Goal: Find specific page/section: Find specific page/section

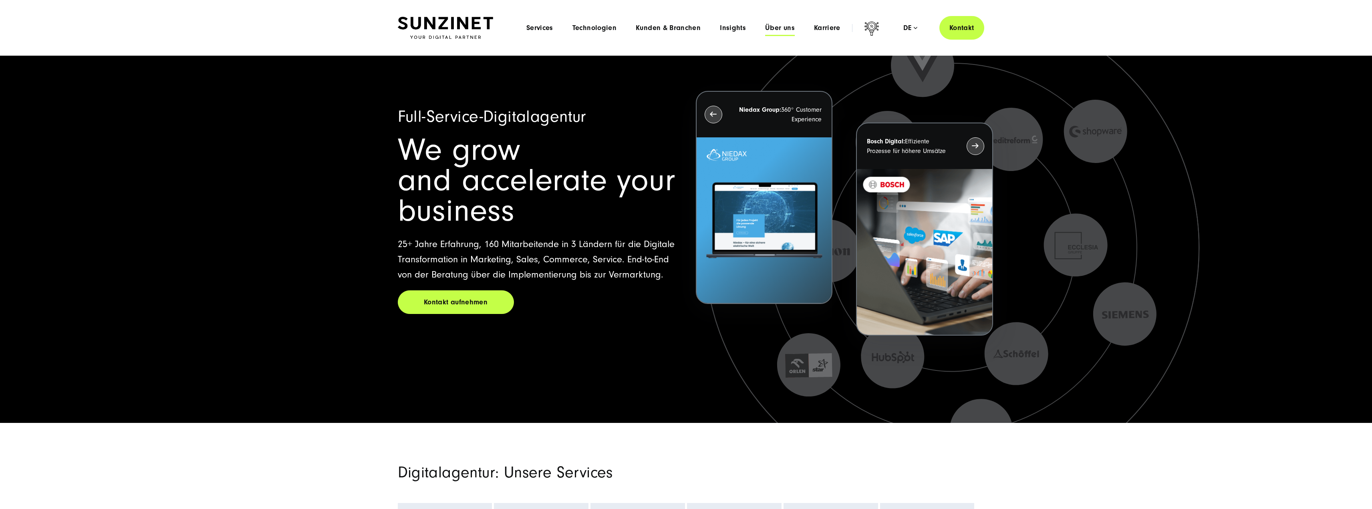
click at [783, 29] on span "Über uns" at bounding box center [780, 28] width 30 height 8
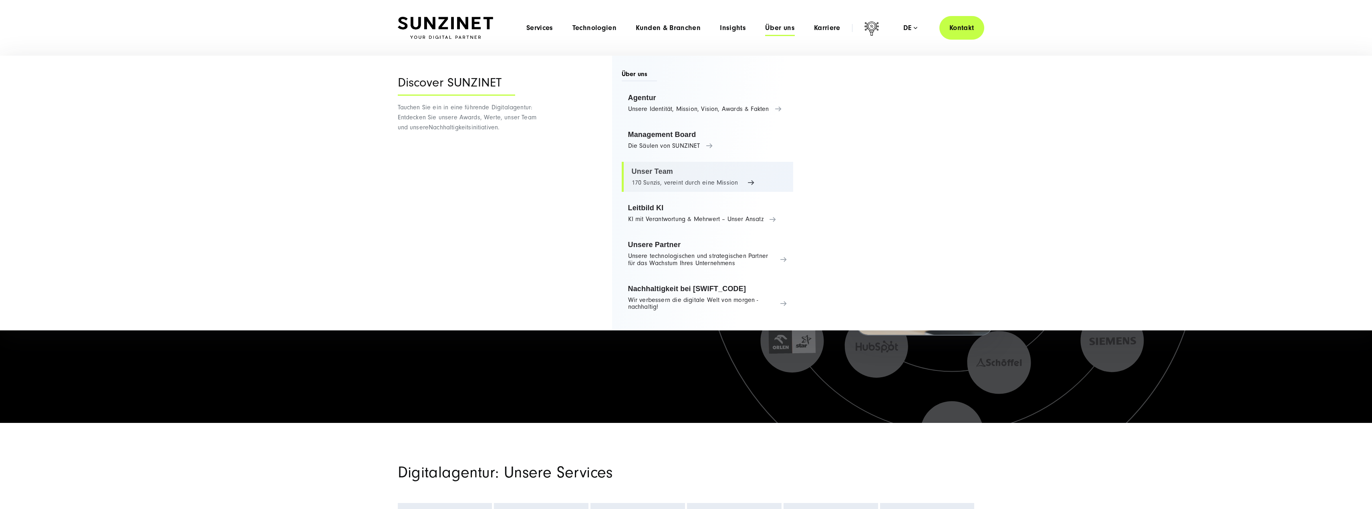
click at [733, 181] on link "Unser Team 170 Sunzis, vereint durch eine Mission" at bounding box center [708, 177] width 172 height 30
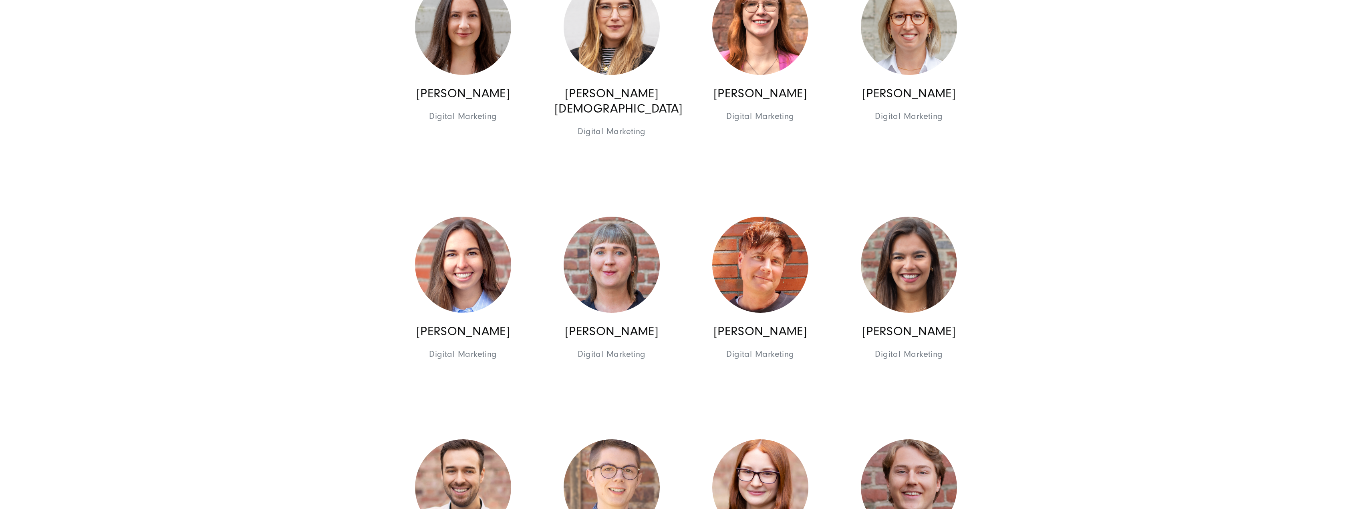
scroll to position [3444, 0]
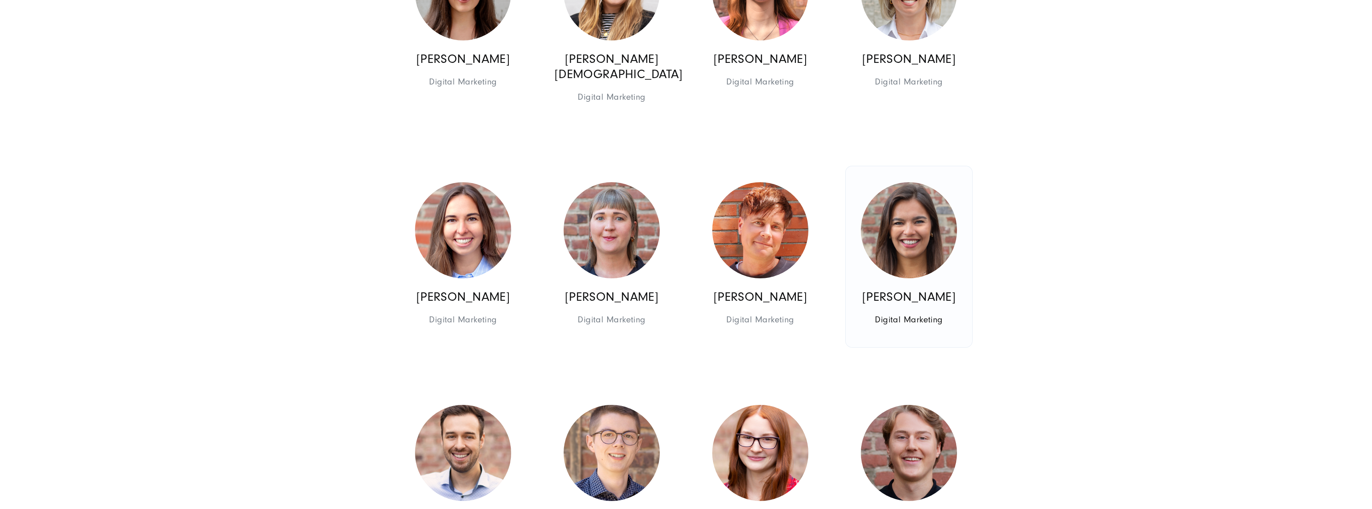
click at [918, 218] on img at bounding box center [909, 230] width 96 height 96
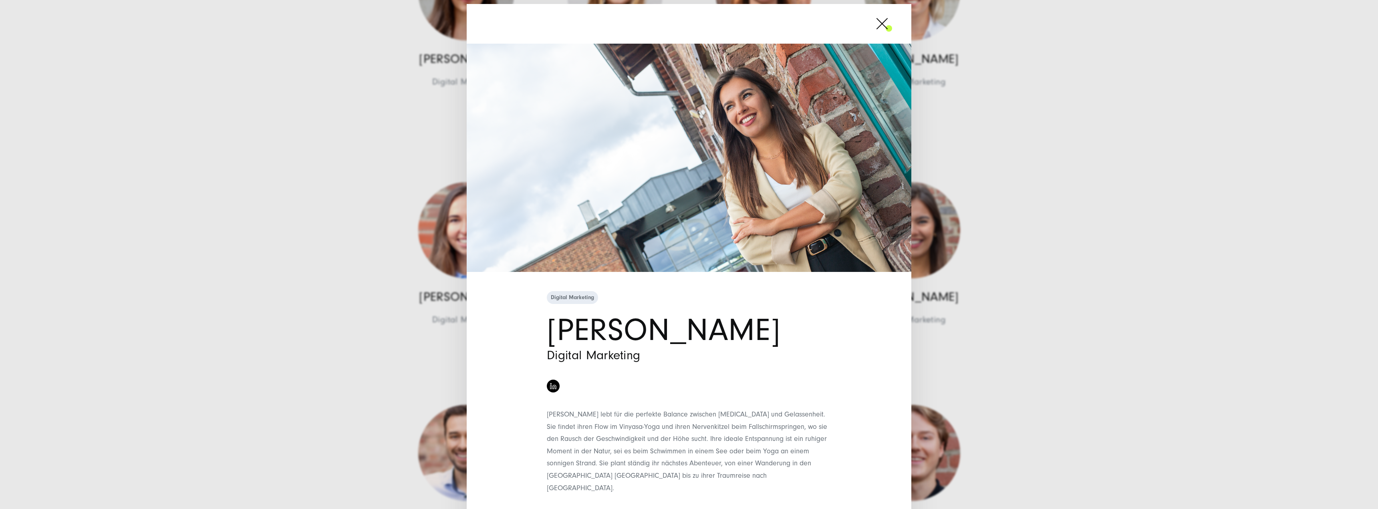
click at [986, 198] on div "Digital Marketing [PERSON_NAME] Digital Marketing" at bounding box center [689, 254] width 1378 height 509
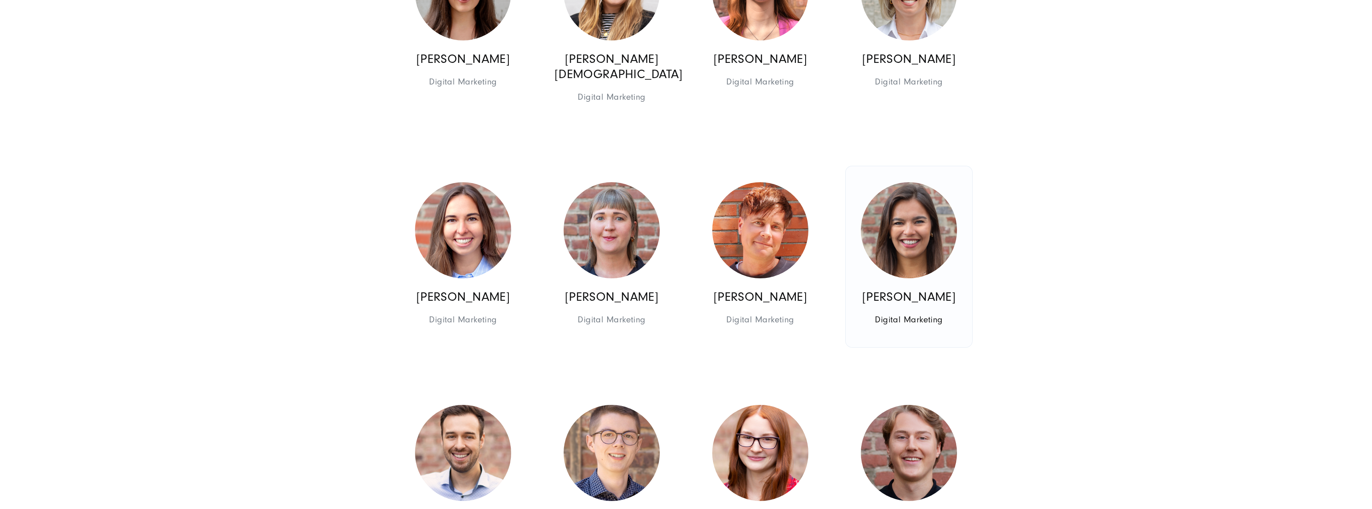
click at [916, 229] on img at bounding box center [909, 230] width 96 height 96
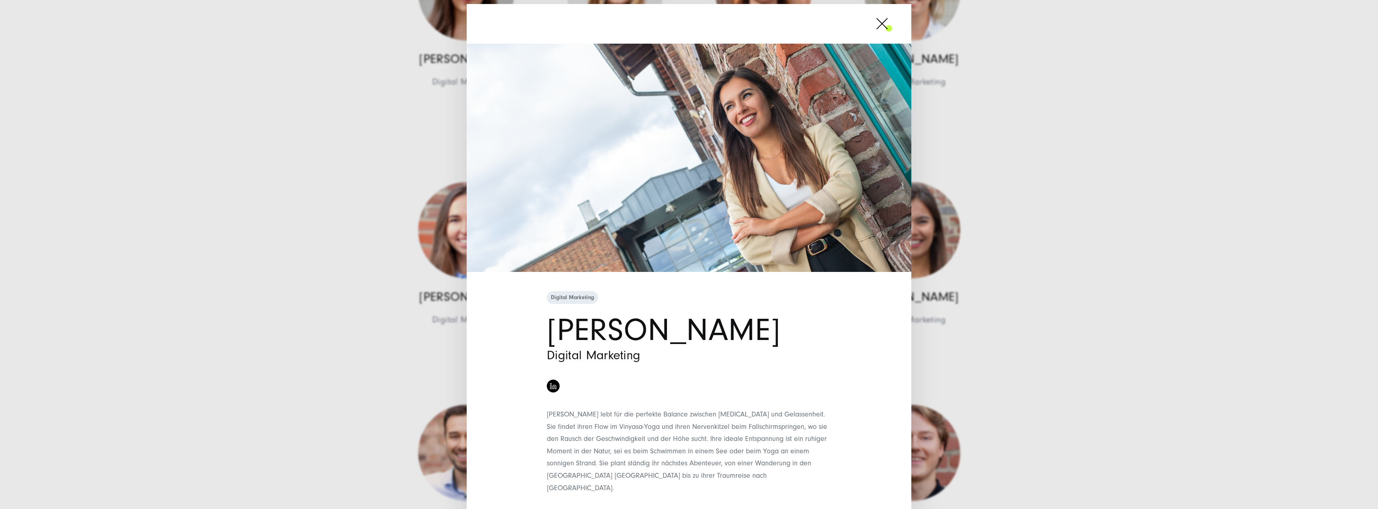
click at [951, 234] on div "Digital Marketing [PERSON_NAME] Digital Marketing" at bounding box center [689, 254] width 1378 height 509
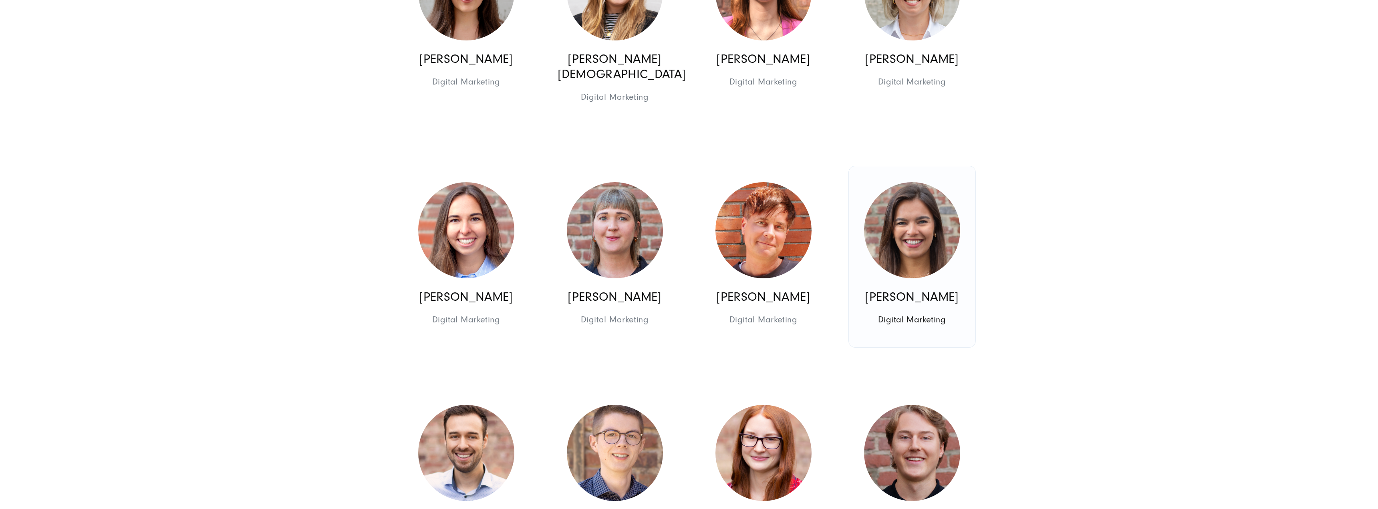
click at [931, 224] on img at bounding box center [912, 230] width 96 height 96
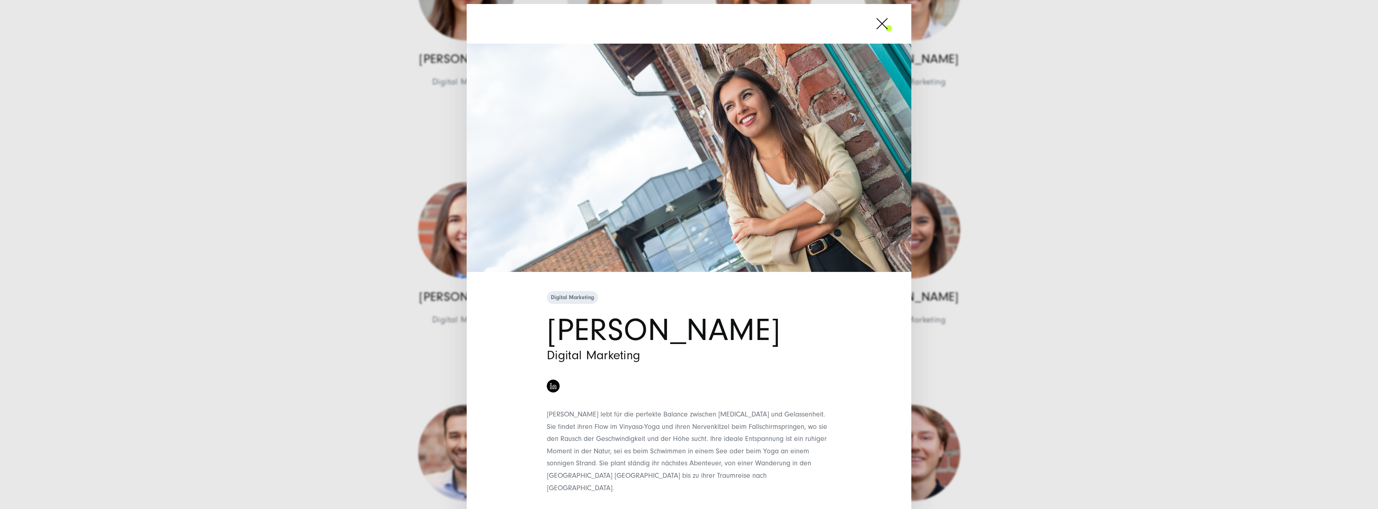
click at [913, 195] on div "Digital Marketing [PERSON_NAME] Digital Marketing" at bounding box center [689, 254] width 1378 height 509
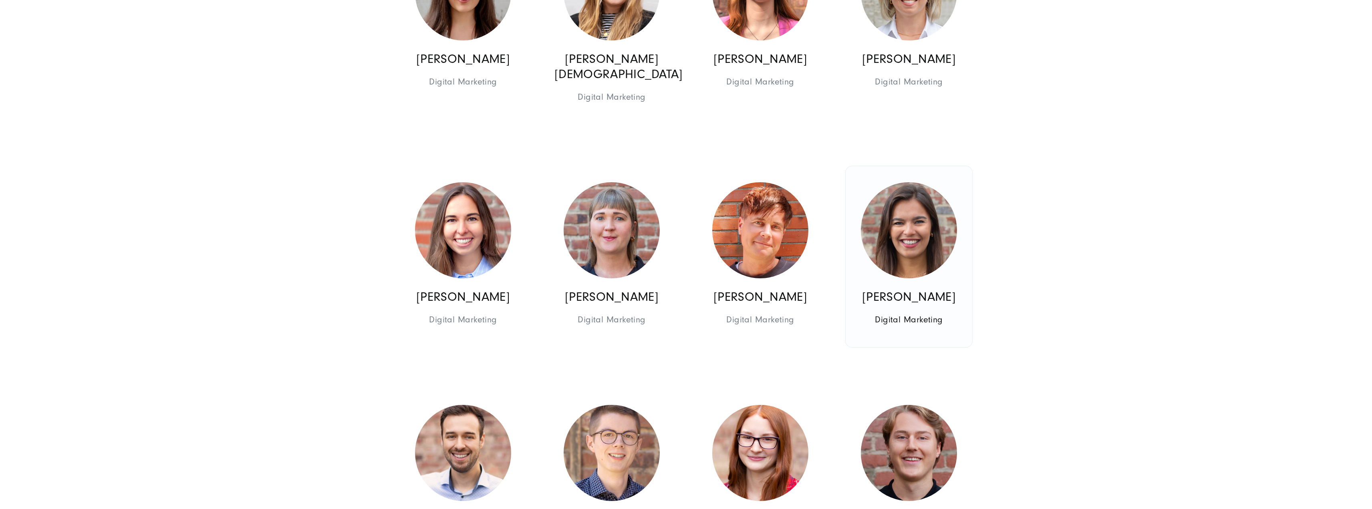
click at [920, 217] on img at bounding box center [909, 230] width 96 height 96
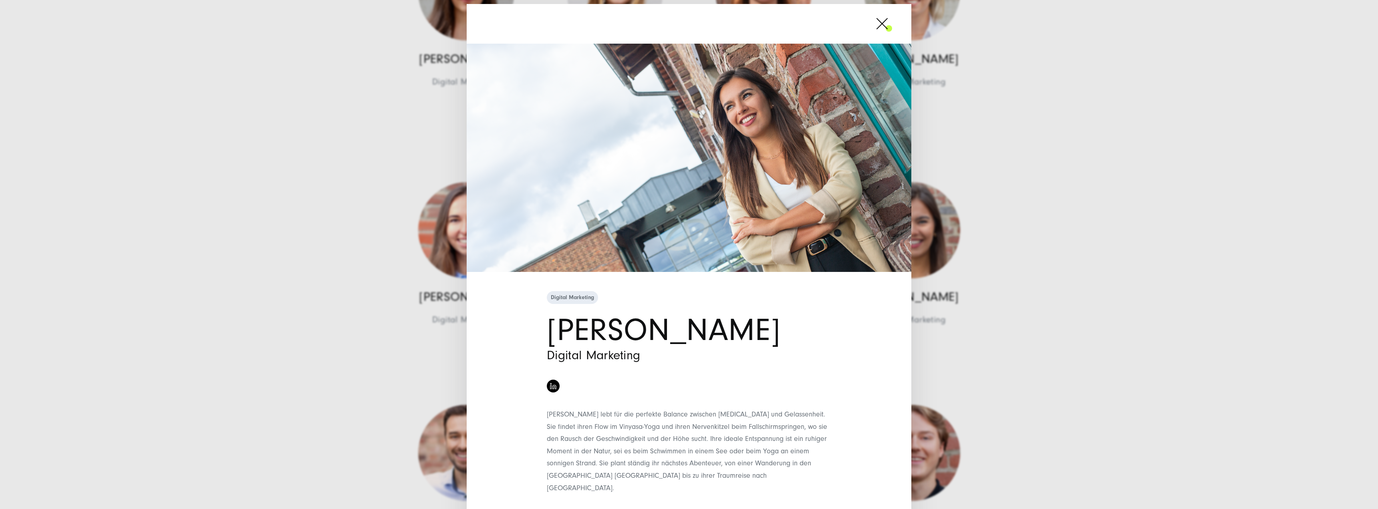
click at [1030, 117] on div "Digital Marketing [PERSON_NAME] Digital Marketing" at bounding box center [689, 254] width 1378 height 509
